Goal: Task Accomplishment & Management: Complete application form

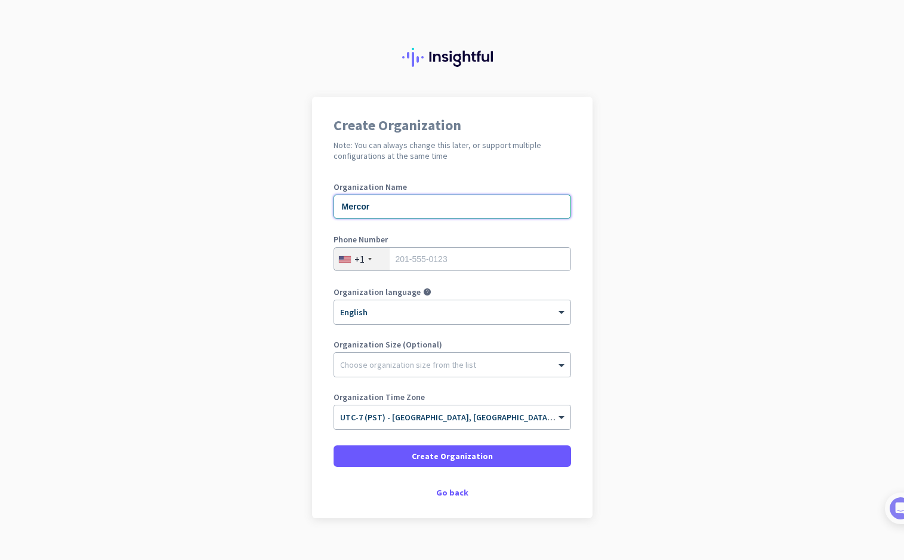
type input "Mercor"
type input "9729049892"
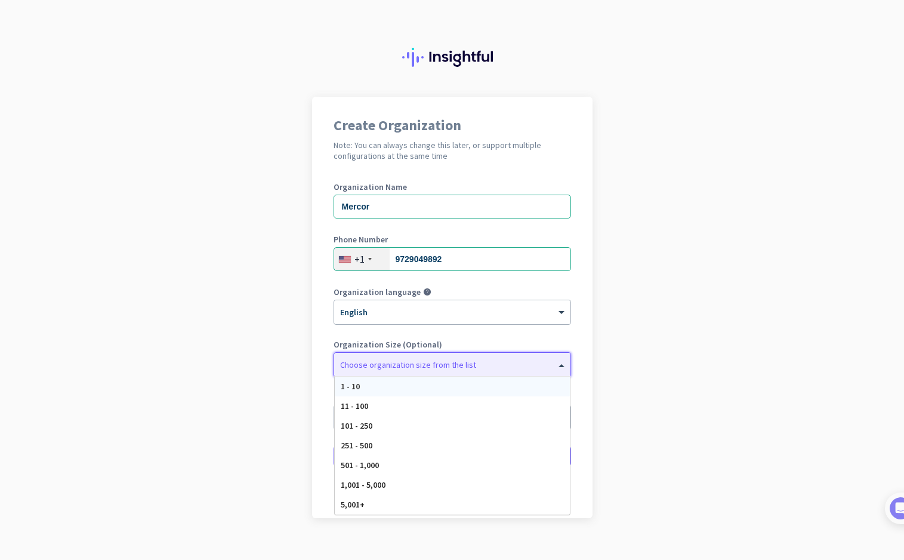
click at [452, 364] on div at bounding box center [452, 362] width 236 height 12
click at [561, 351] on div "Organization Size (Optional) Choose organization size from the list 1 - 10 11 -…" at bounding box center [453, 364] width 238 height 48
click at [497, 365] on div at bounding box center [452, 362] width 236 height 12
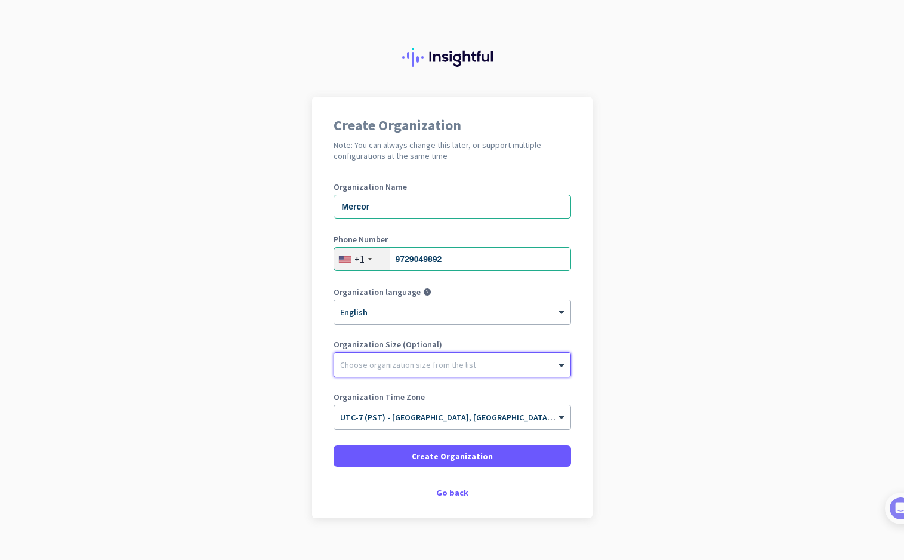
click at [498, 361] on div at bounding box center [452, 362] width 236 height 12
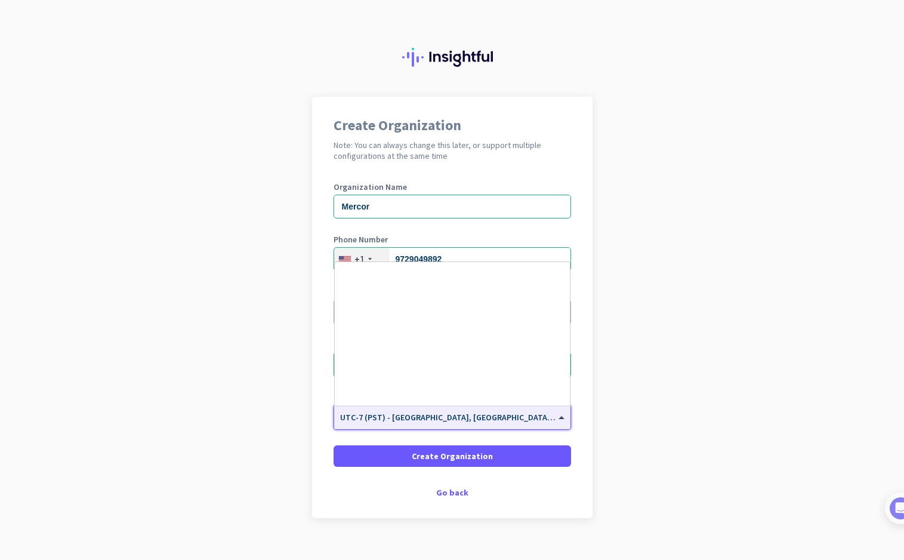
scroll to position [256, 0]
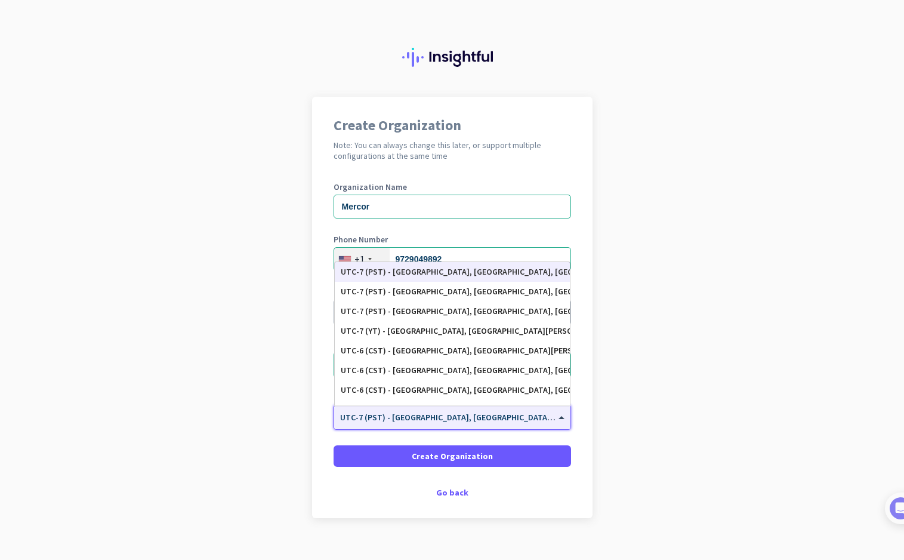
click at [626, 251] on app-onboarding-organization "Create Organization Note: You can always change this later, or support multiple…" at bounding box center [452, 337] width 904 height 481
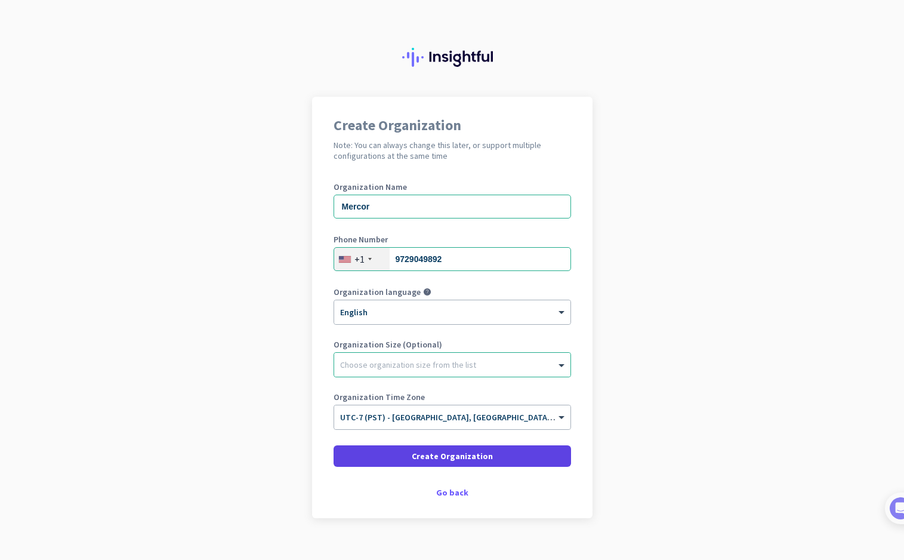
click at [449, 460] on span "Create Organization" at bounding box center [452, 456] width 81 height 12
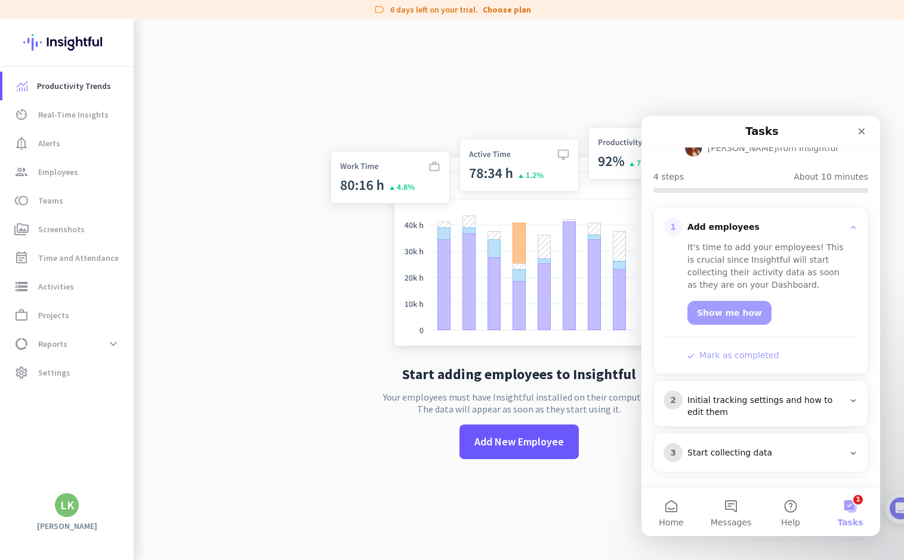
scroll to position [128, 0]
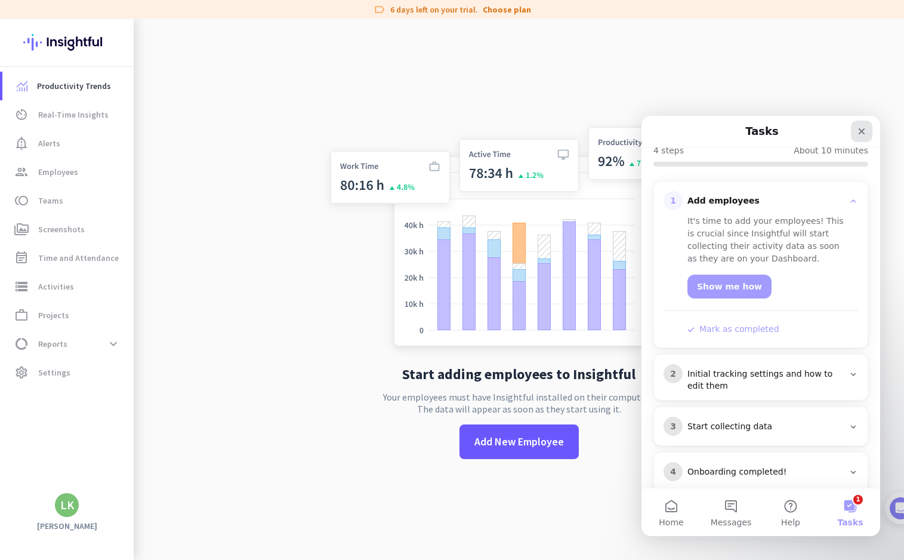
click at [866, 130] on icon "Close" at bounding box center [862, 132] width 10 height 10
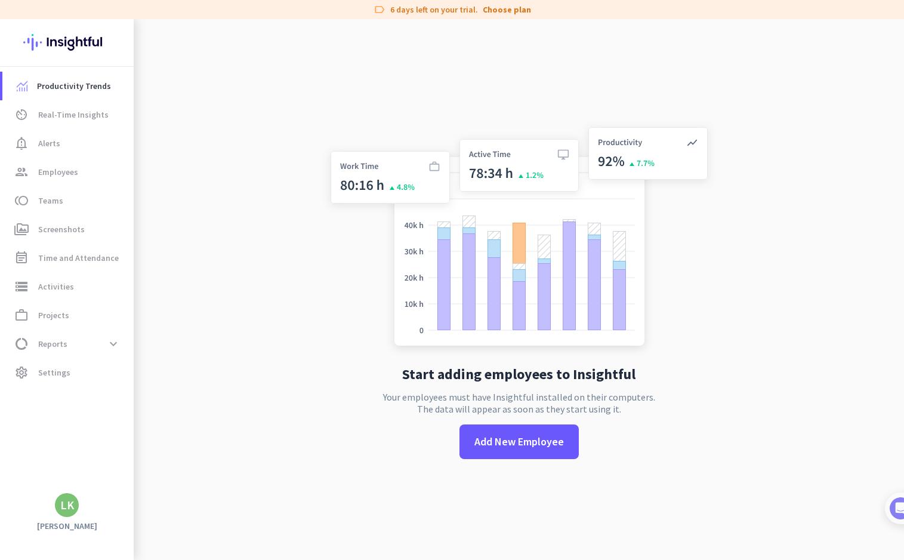
scroll to position [0, 0]
click at [89, 335] on span "data_usage Reports expand_more" at bounding box center [68, 343] width 112 height 21
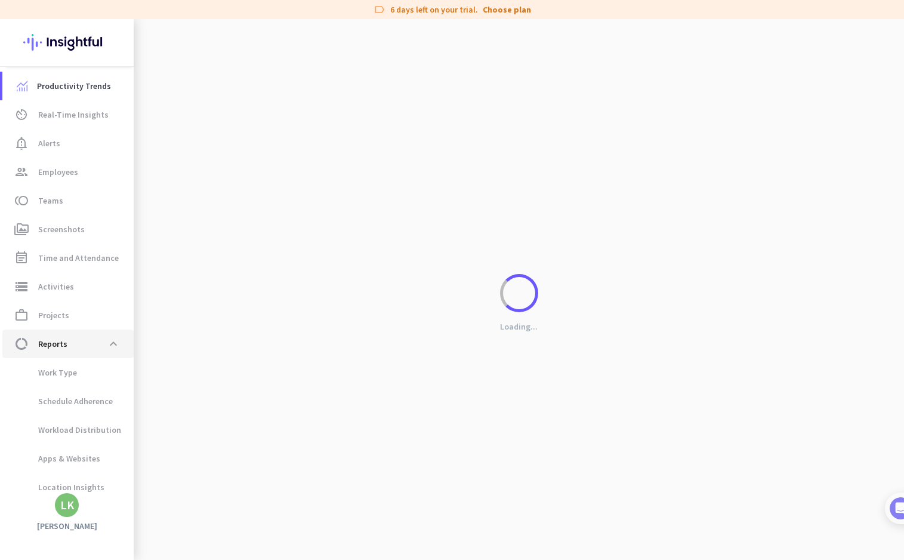
scroll to position [8, 0]
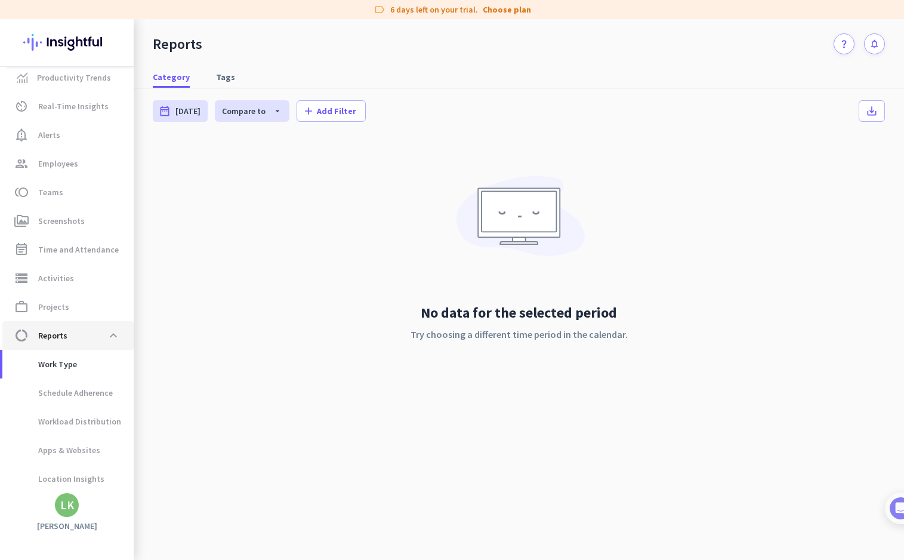
click at [93, 334] on span "data_usage Reports expand_less" at bounding box center [68, 335] width 112 height 21
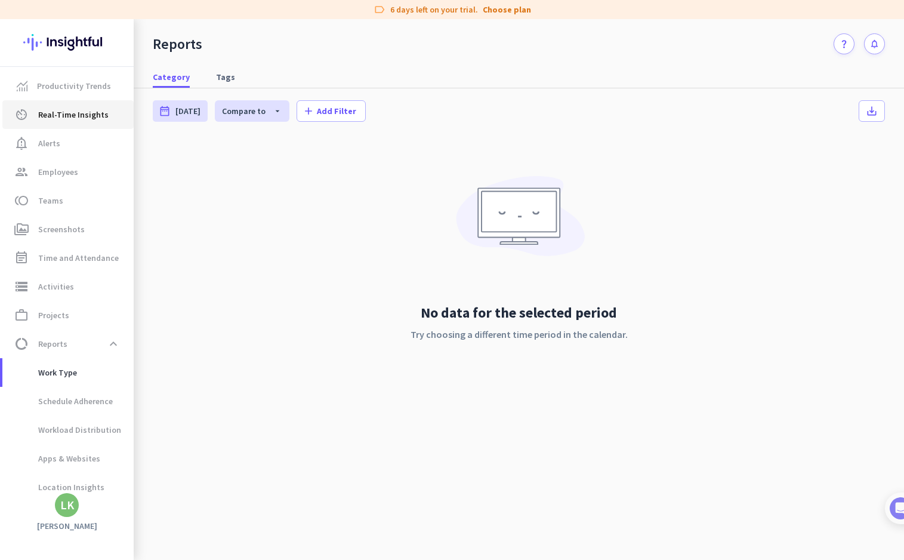
scroll to position [0, 0]
click at [88, 258] on span "Time and Attendance" at bounding box center [78, 258] width 81 height 14
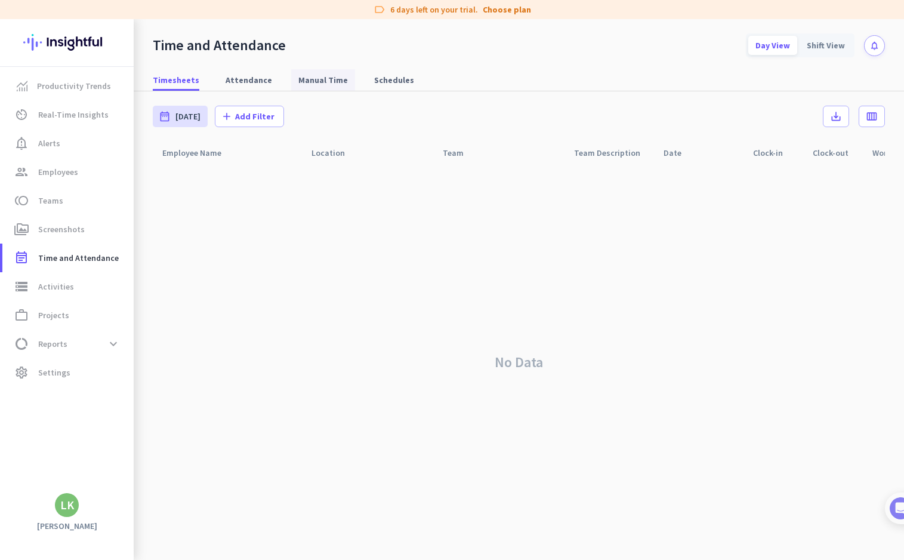
click at [298, 79] on span "Manual Time" at bounding box center [323, 80] width 50 height 12
type input "Mon, Sep 22 - Sun, Sep 28"
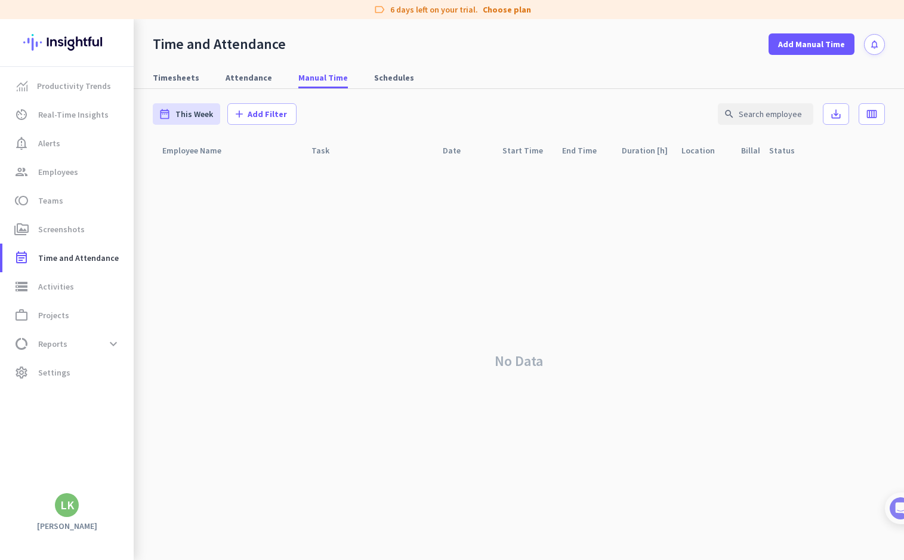
click at [73, 500] on div "LK" at bounding box center [67, 505] width 14 height 12
click at [73, 38] on div at bounding box center [452, 280] width 904 height 560
click at [79, 45] on img at bounding box center [66, 42] width 87 height 47
type input "Fri, Sep 26 - Fri, Sep 26"
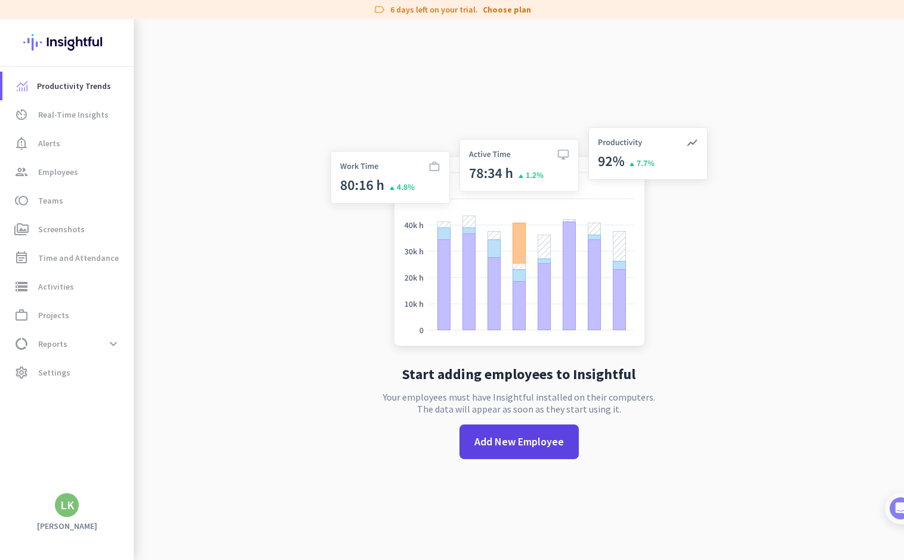
click at [543, 451] on span at bounding box center [519, 441] width 119 height 29
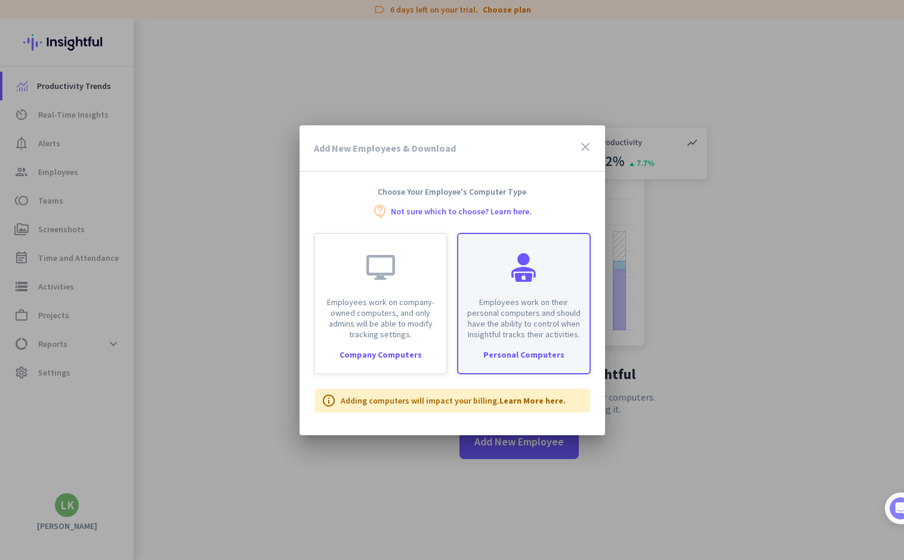
click at [489, 279] on div "Employees work on their personal computers and should have the ability to contr…" at bounding box center [523, 287] width 131 height 106
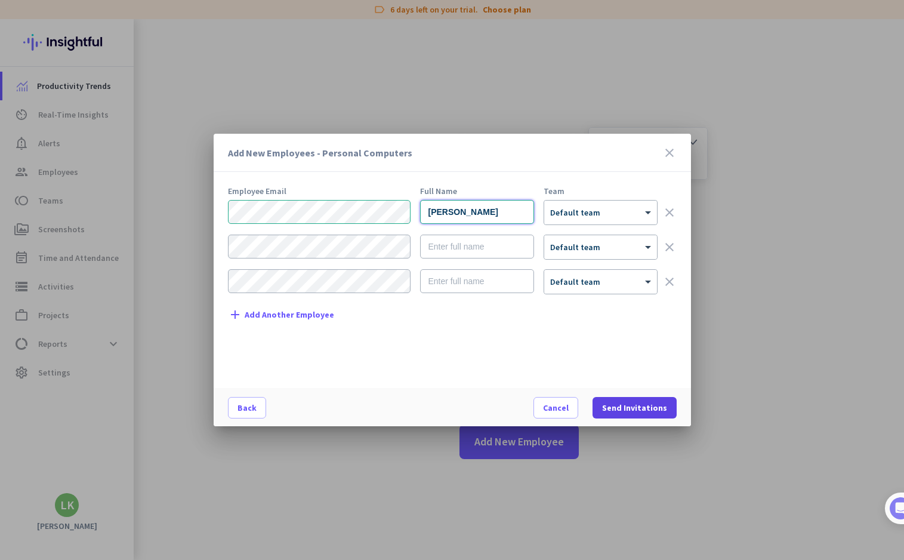
type input "Landon Klotz"
click at [648, 409] on span "Send Invitations" at bounding box center [634, 408] width 65 height 12
